Goal: Task Accomplishment & Management: Complete application form

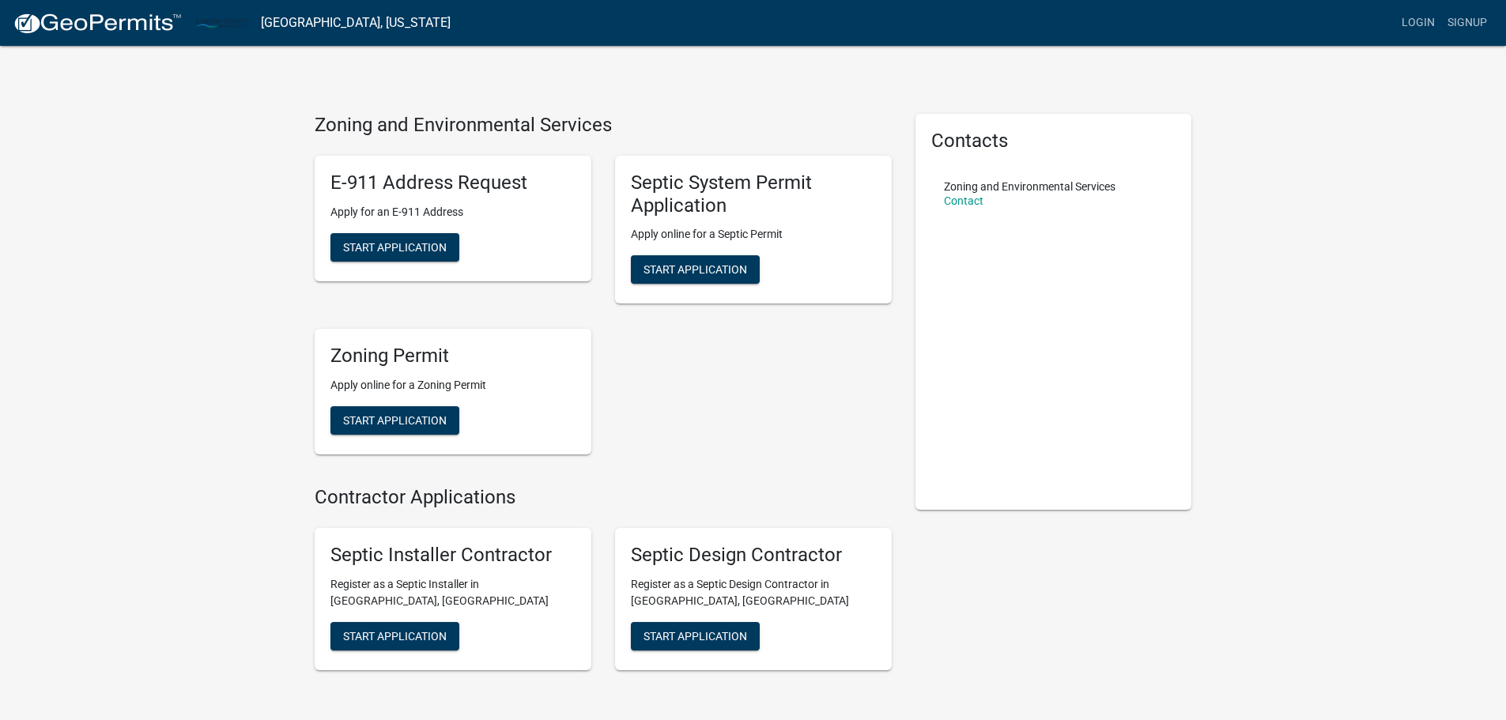
click at [330, 18] on link "[GEOGRAPHIC_DATA], [US_STATE]" at bounding box center [356, 22] width 190 height 27
click at [99, 27] on img at bounding box center [97, 24] width 169 height 24
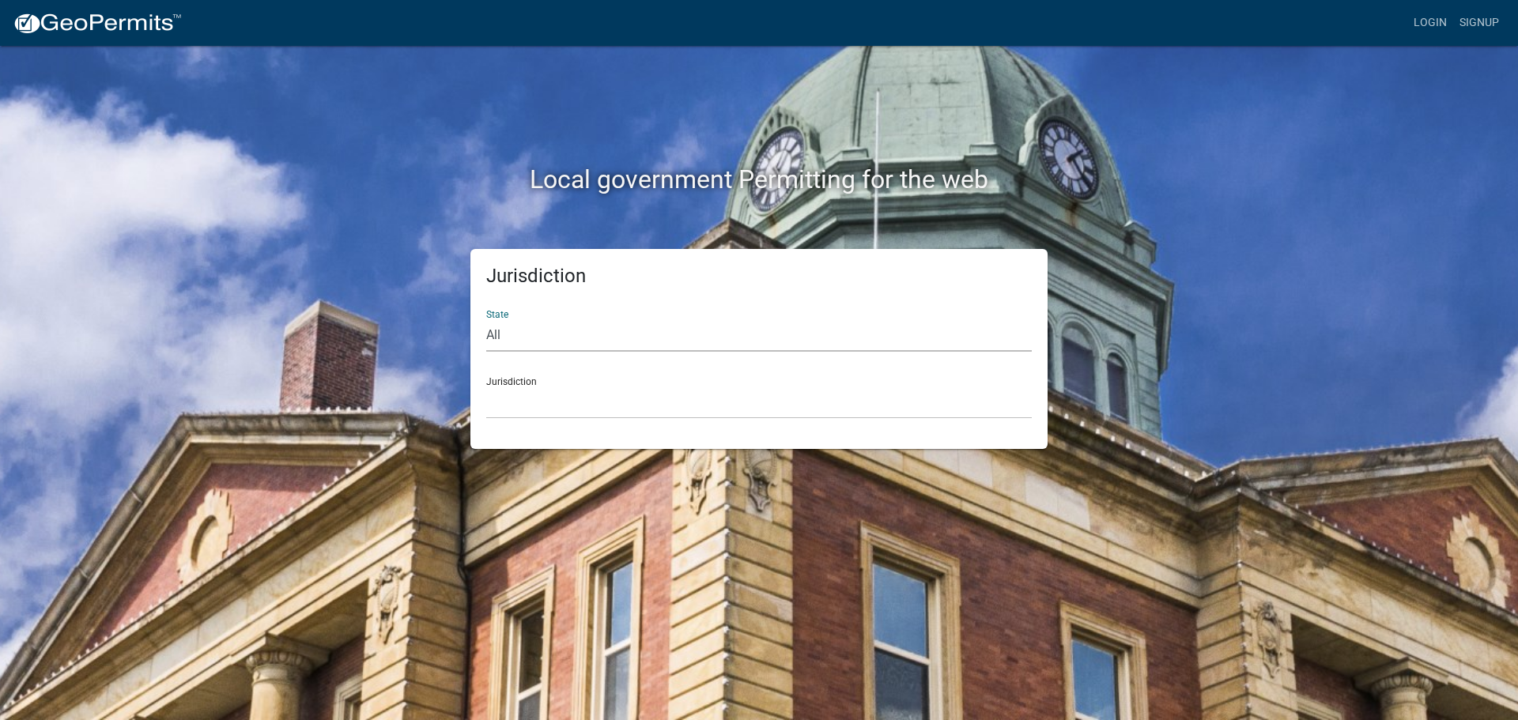
click at [519, 332] on select "All [US_STATE] [US_STATE] [US_STATE] [US_STATE] [US_STATE] [US_STATE] [US_STATE…" at bounding box center [758, 335] width 545 height 32
select select "[US_STATE]"
click at [486, 319] on select "All [US_STATE] [US_STATE] [US_STATE] [US_STATE] [US_STATE] [US_STATE] [US_STATE…" at bounding box center [758, 335] width 545 height 32
click at [569, 380] on div "Jurisdiction [GEOGRAPHIC_DATA], [US_STATE] [GEOGRAPHIC_DATA], [US_STATE] [GEOGR…" at bounding box center [758, 391] width 545 height 55
click at [568, 402] on select "[GEOGRAPHIC_DATA], [US_STATE] [GEOGRAPHIC_DATA], [US_STATE] [GEOGRAPHIC_DATA], …" at bounding box center [758, 403] width 545 height 32
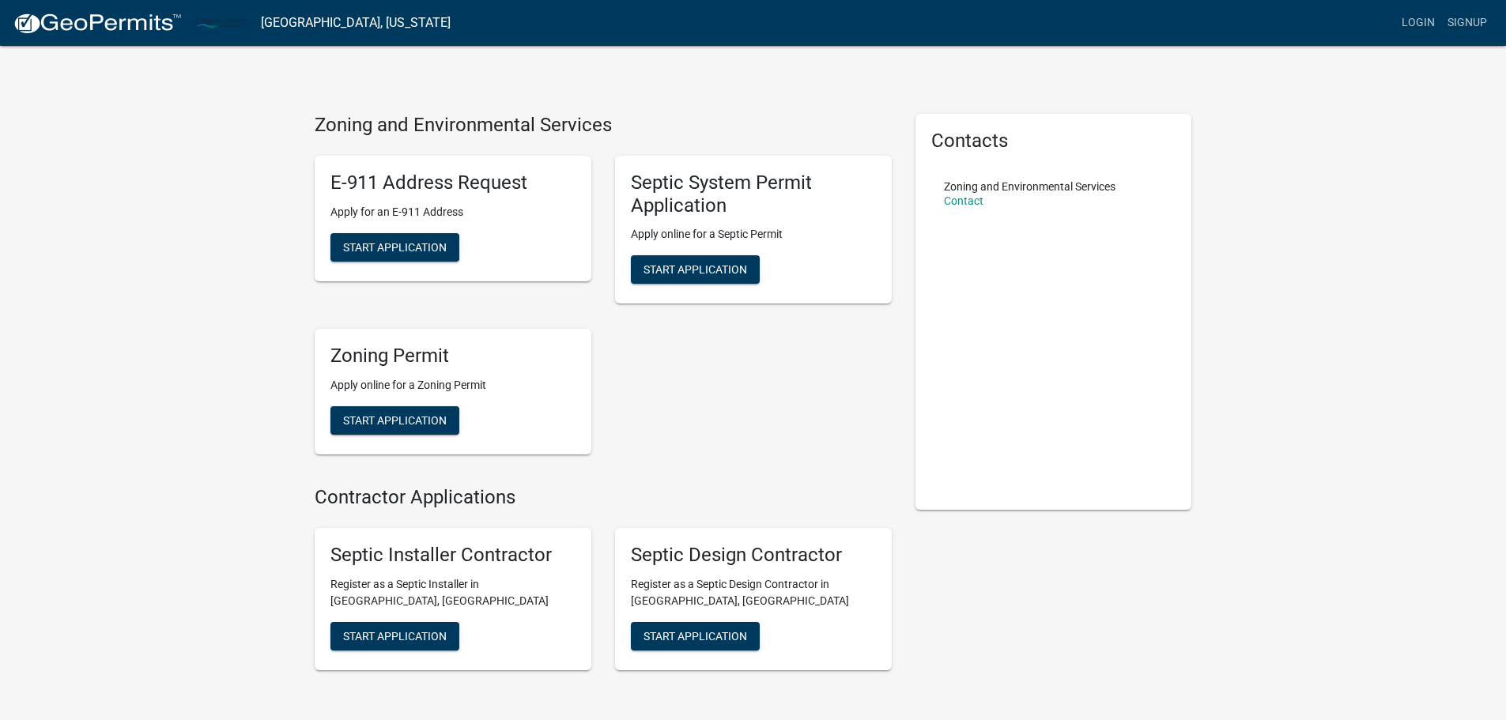
click at [1246, 256] on div "Zoning and Environmental Services E-911 Address Request Apply for an E-911 Addr…" at bounding box center [753, 403] width 1506 height 806
click at [507, 183] on h5 "E-911 Address Request" at bounding box center [452, 183] width 245 height 23
